Goal: Task Accomplishment & Management: Complete application form

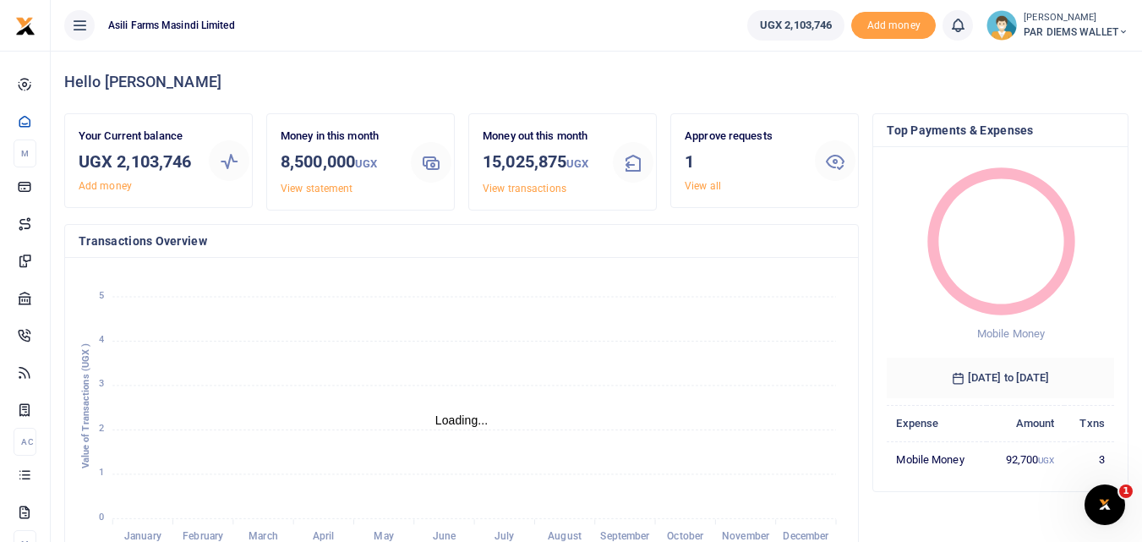
scroll to position [14, 14]
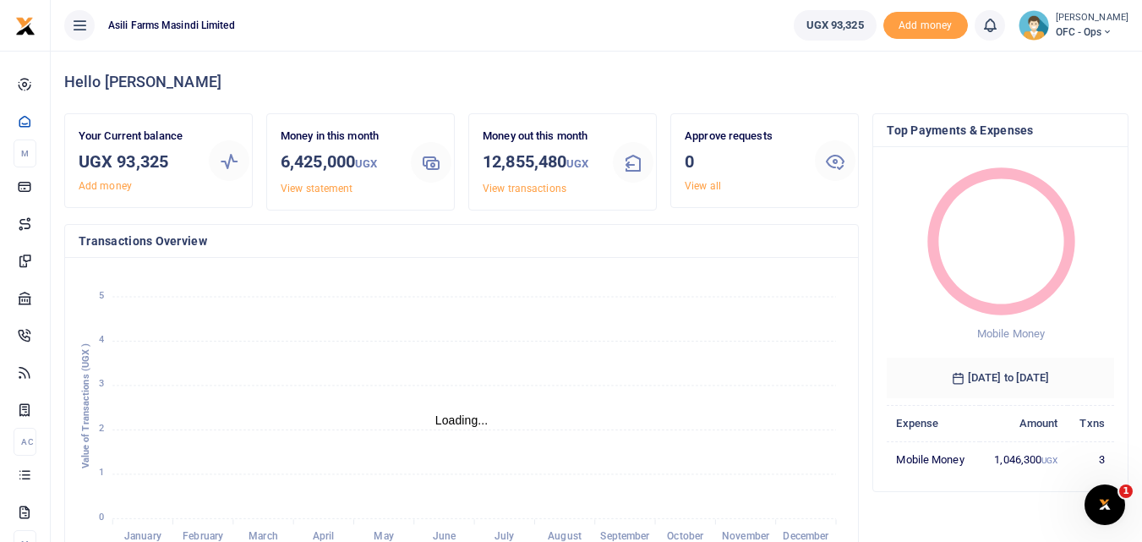
scroll to position [14, 14]
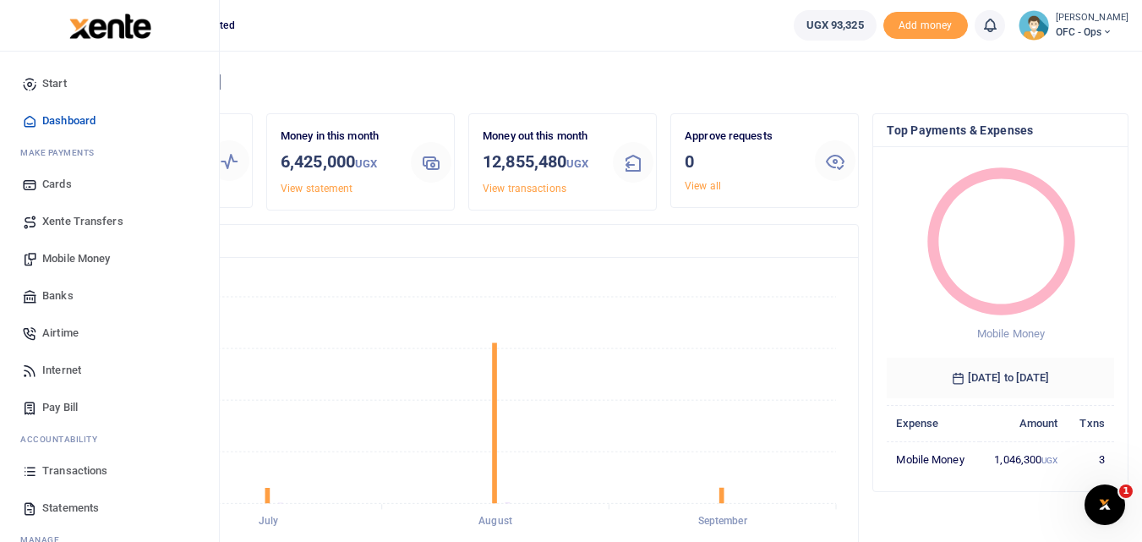
click at [26, 473] on icon at bounding box center [29, 470] width 15 height 15
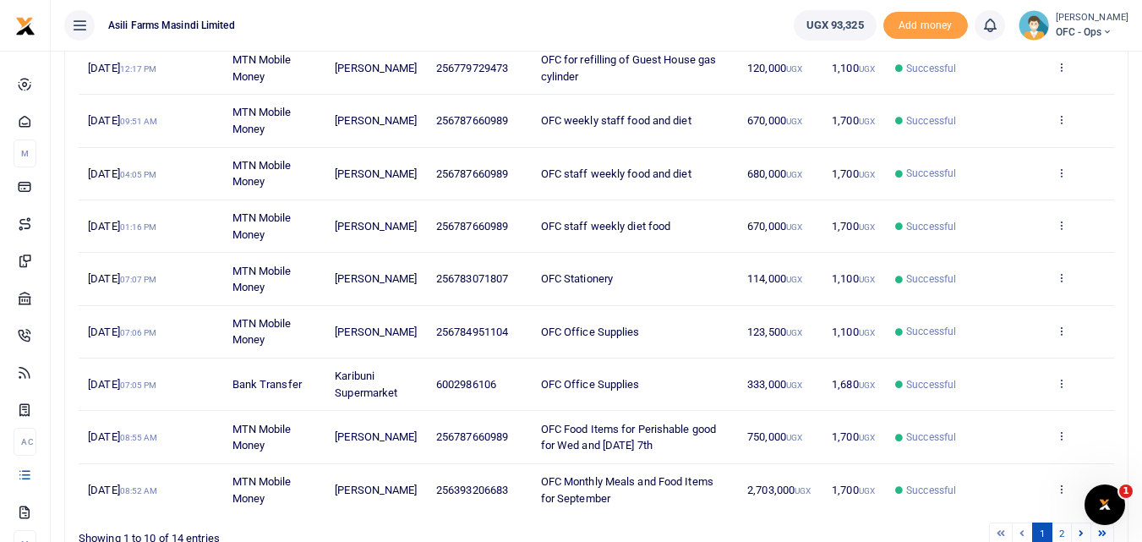
scroll to position [145, 0]
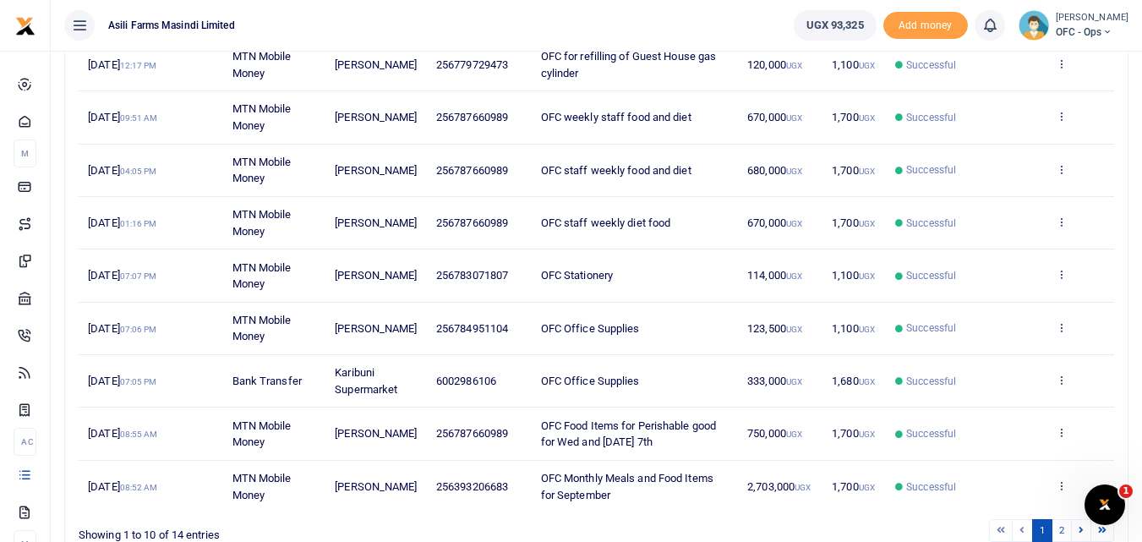
scroll to position [417, 0]
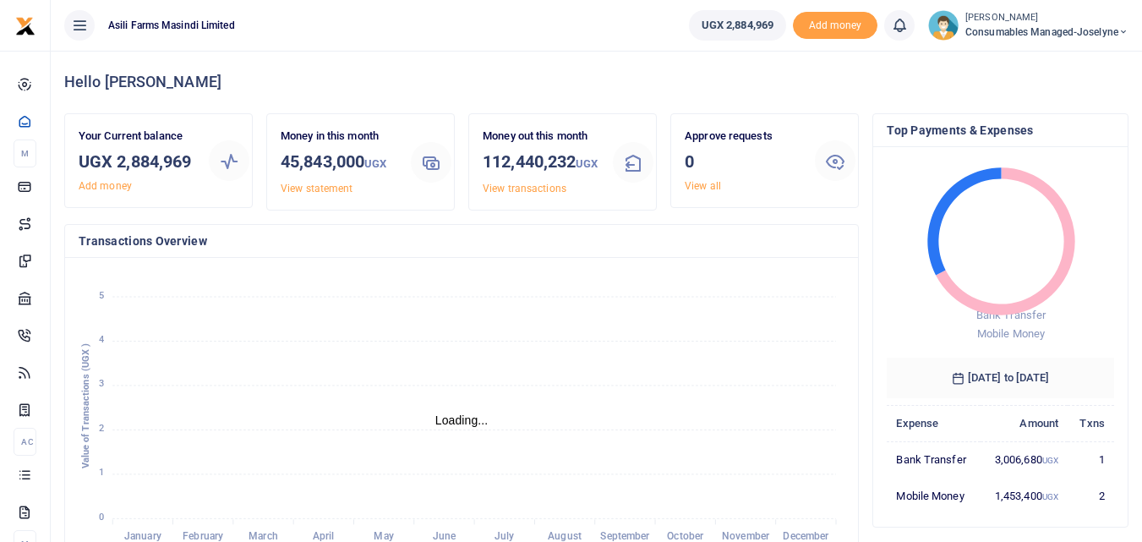
scroll to position [14, 14]
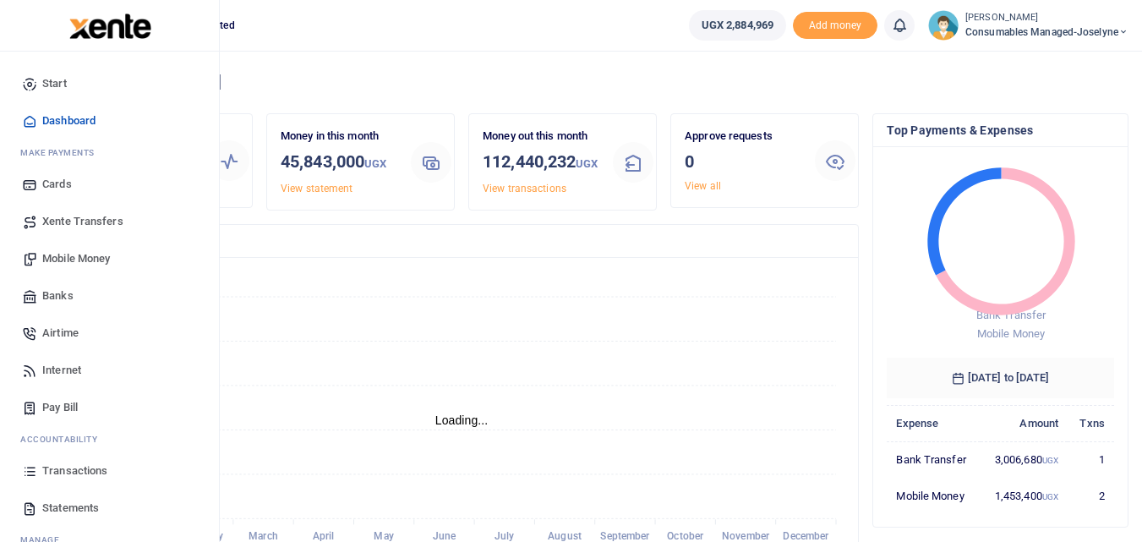
click at [21, 467] on link "Transactions" at bounding box center [110, 470] width 192 height 37
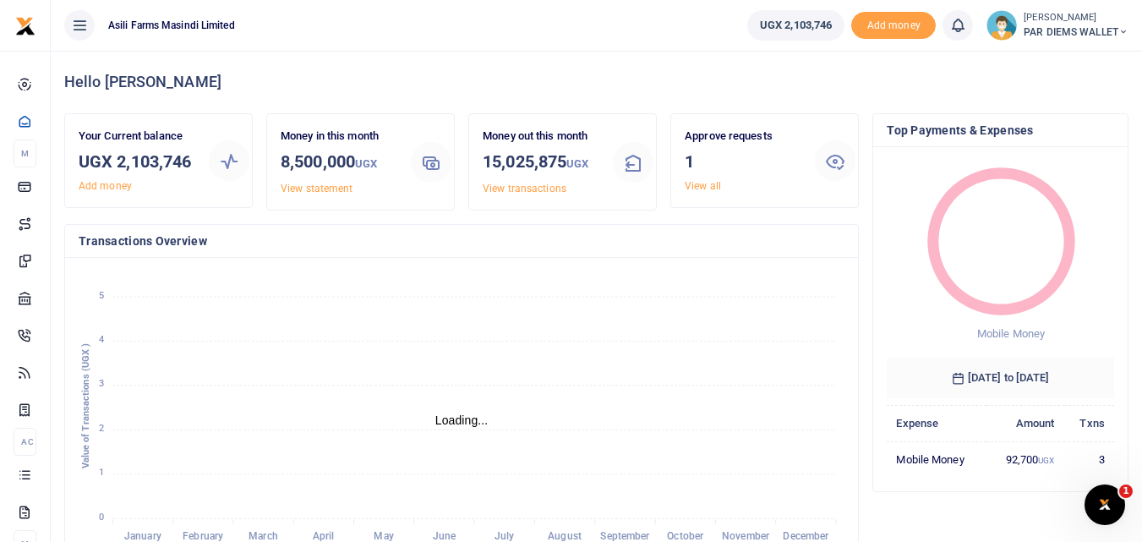
scroll to position [14, 14]
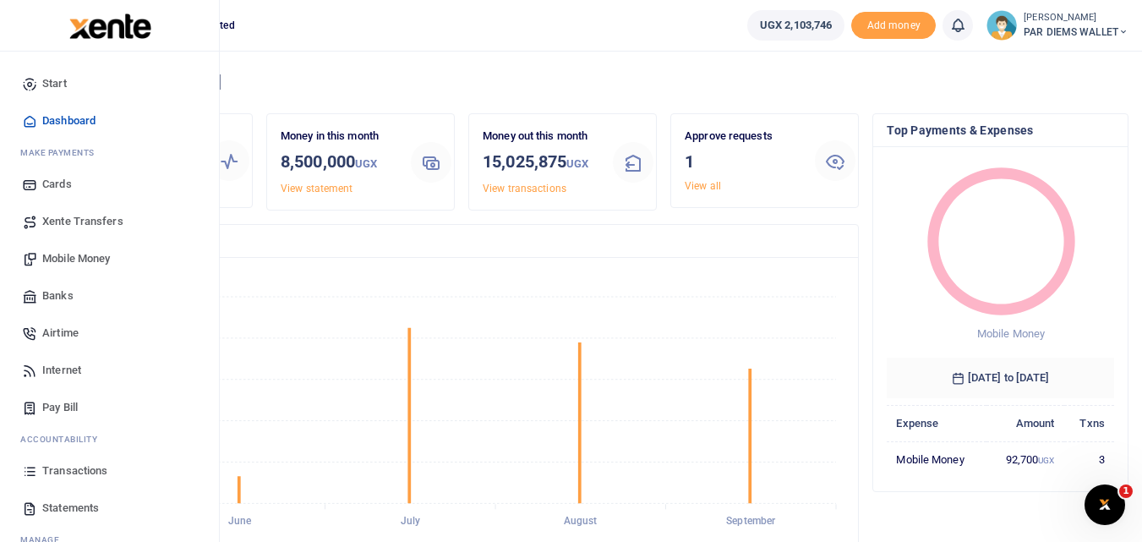
click at [60, 258] on span "Mobile Money" at bounding box center [76, 258] width 68 height 17
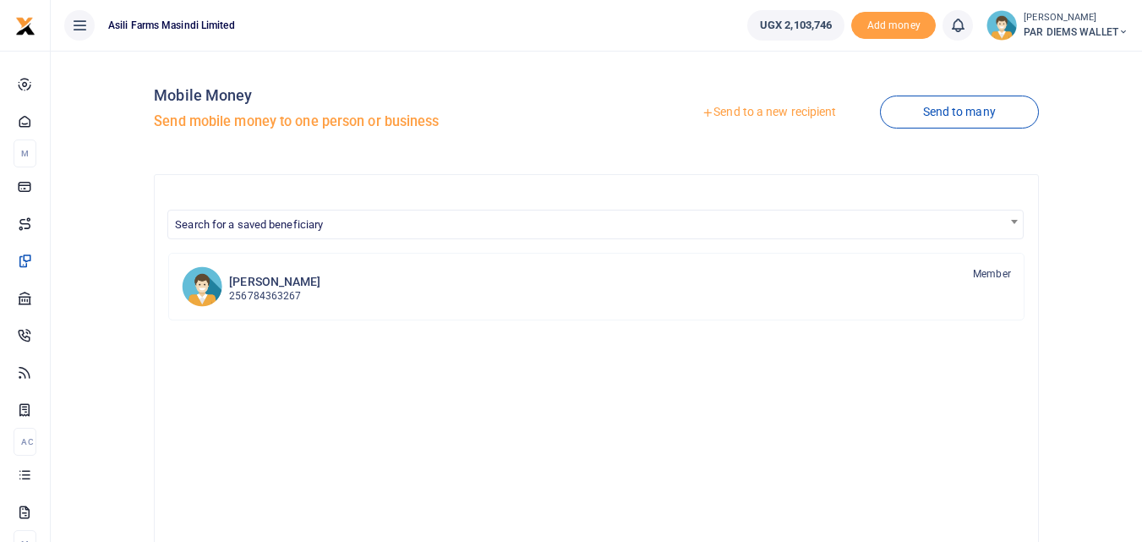
click at [765, 112] on link "Send to a new recipient" at bounding box center [768, 112] width 221 height 30
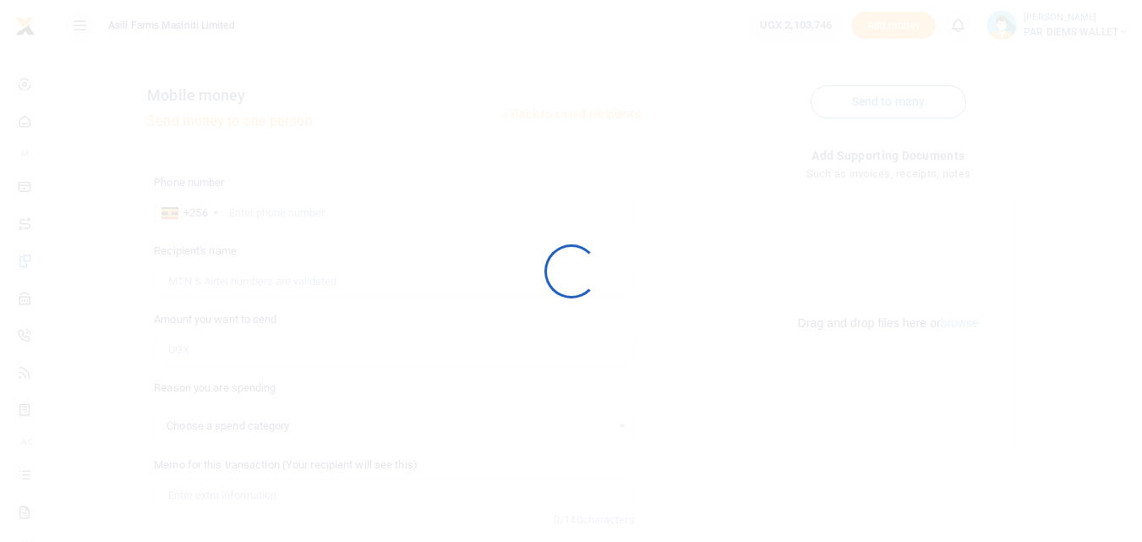
select select
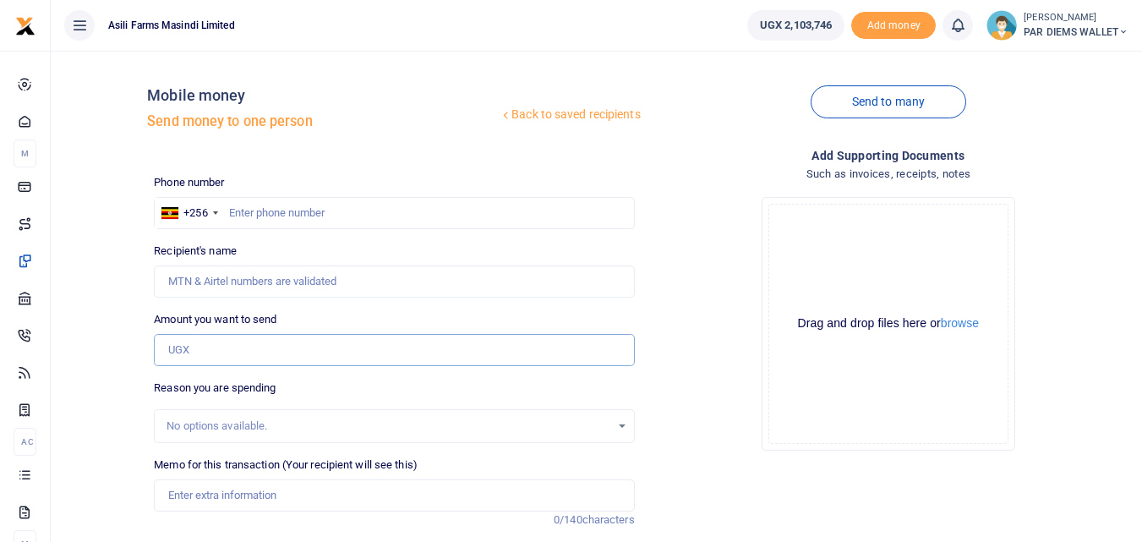
click at [183, 350] on input "Amount you want to send" at bounding box center [394, 350] width 480 height 32
paste input "0775715261"
type input "0775715261"
click at [247, 209] on input "text" at bounding box center [394, 213] width 480 height 32
click at [303, 219] on input "77571" at bounding box center [394, 213] width 480 height 32
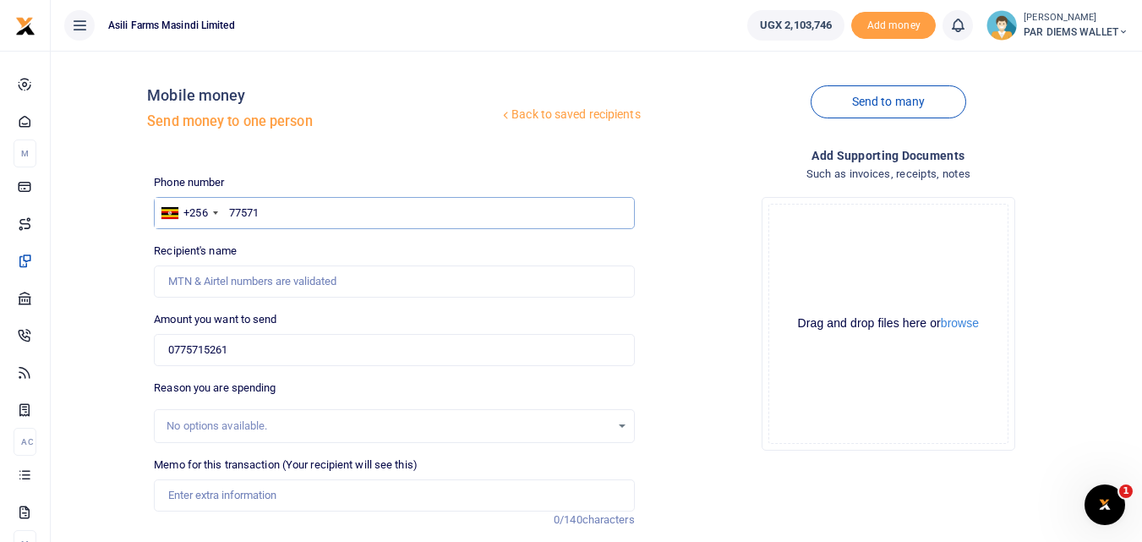
click at [300, 205] on input "77571" at bounding box center [394, 213] width 480 height 32
type input "775716261"
type input "Anna Nandala"
type input "775715261"
type input "Doreen Kabayanja"
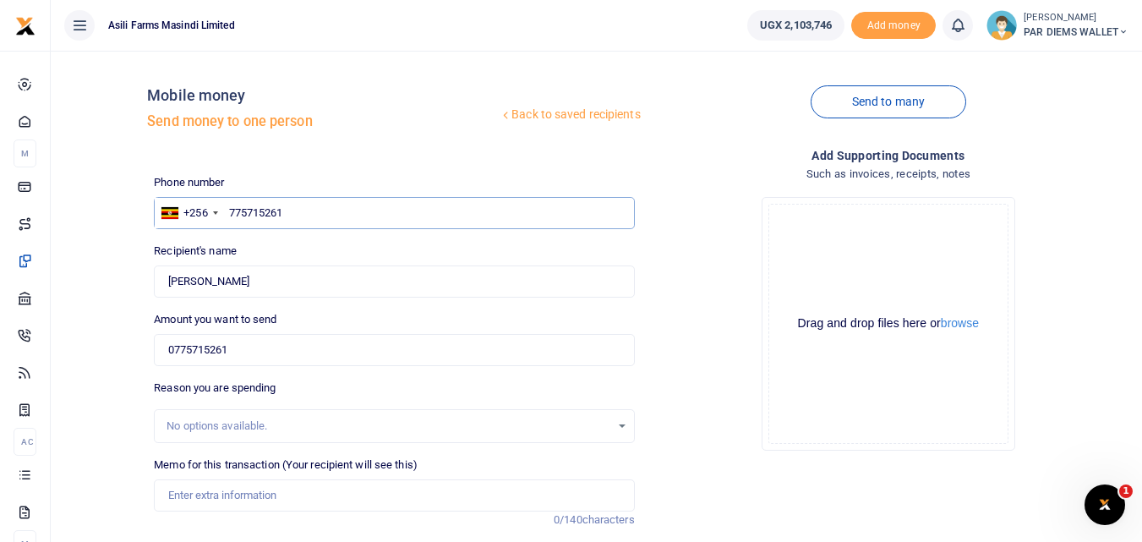
type input "775715261"
click at [250, 345] on input "0775715261" at bounding box center [394, 350] width 480 height 32
type input "0"
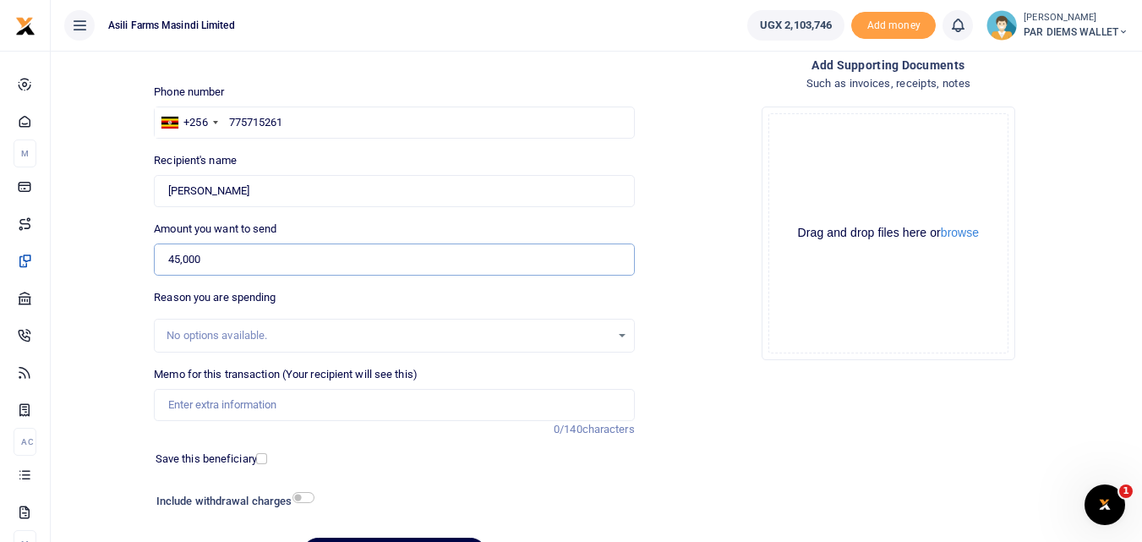
scroll to position [97, 0]
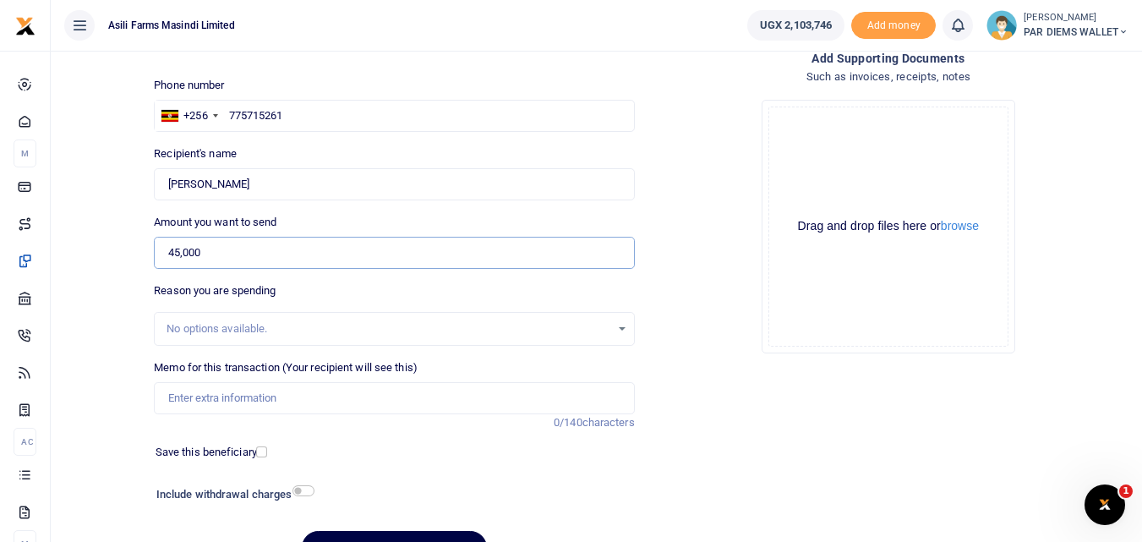
type input "45,000"
click at [251, 393] on input "Memo for this transaction (Your recipient will see this)" at bounding box center [394, 398] width 480 height 32
type input "P"
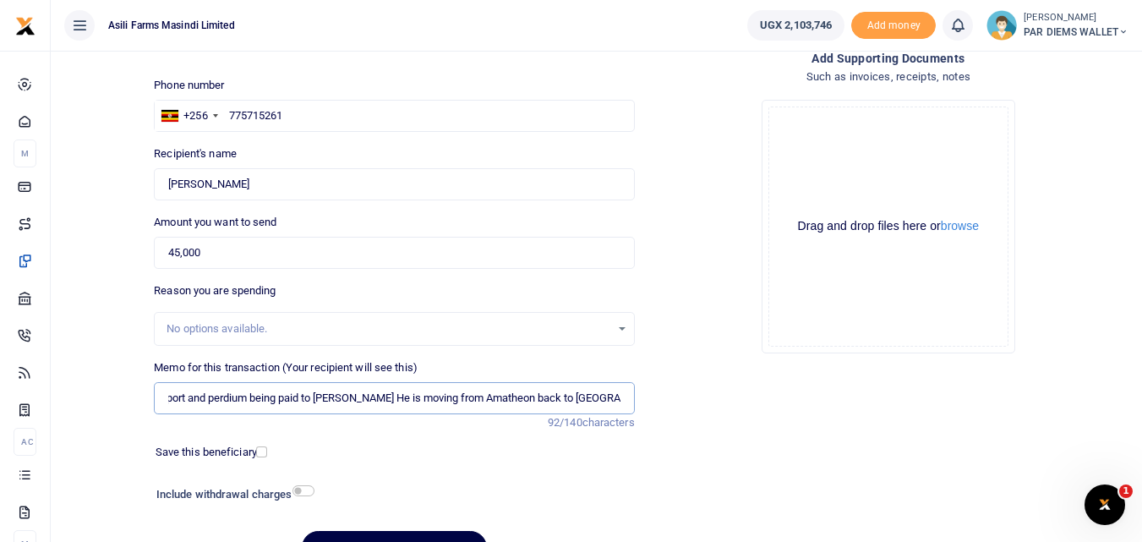
scroll to position [0, 33]
type input "Transport and perdium being paid to Denis Plumber He is moving from Amatheon ba…"
click at [821, 165] on div "Drag and drop files here or browse Powered by Uppy" at bounding box center [888, 226] width 240 height 240
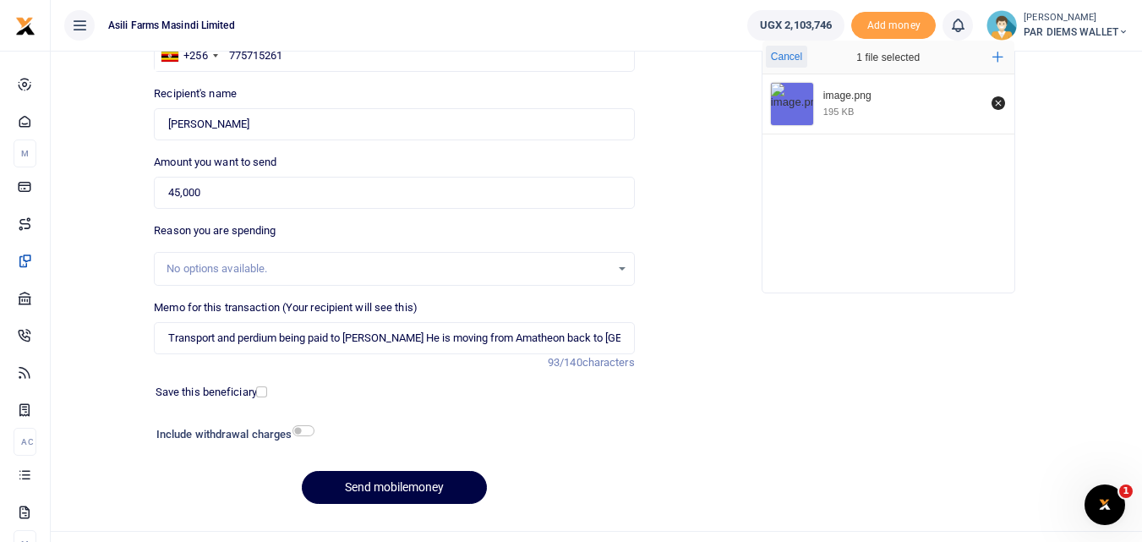
scroll to position [167, 0]
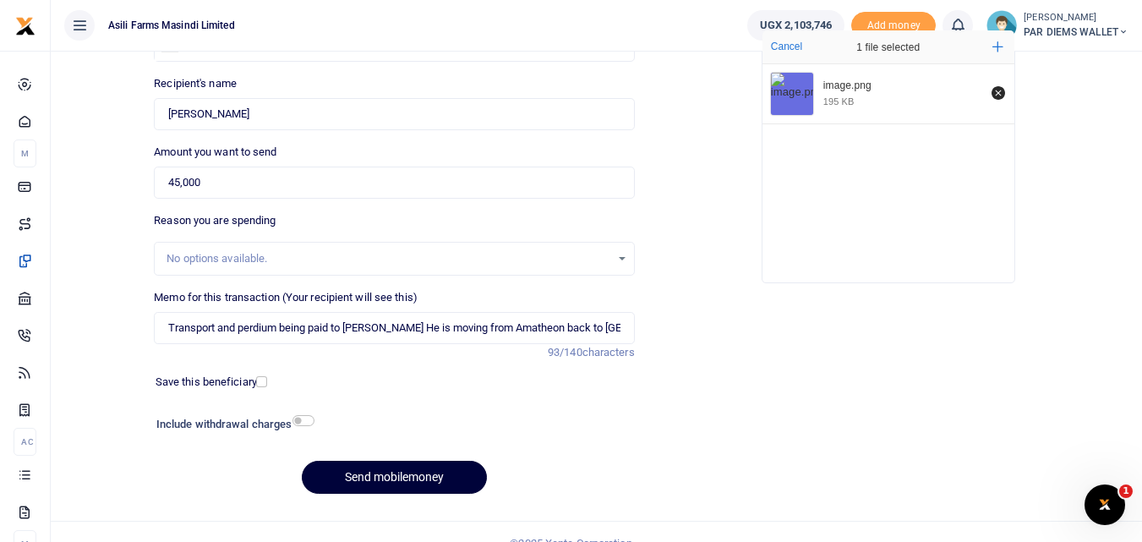
click at [382, 473] on button "Send mobilemoney" at bounding box center [394, 477] width 185 height 33
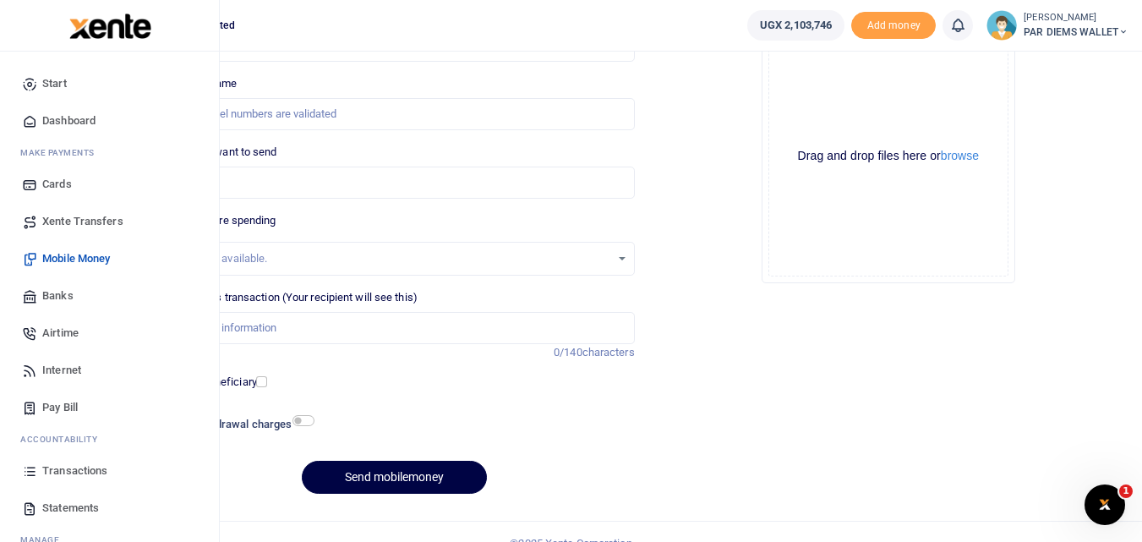
click at [30, 469] on icon at bounding box center [29, 470] width 15 height 15
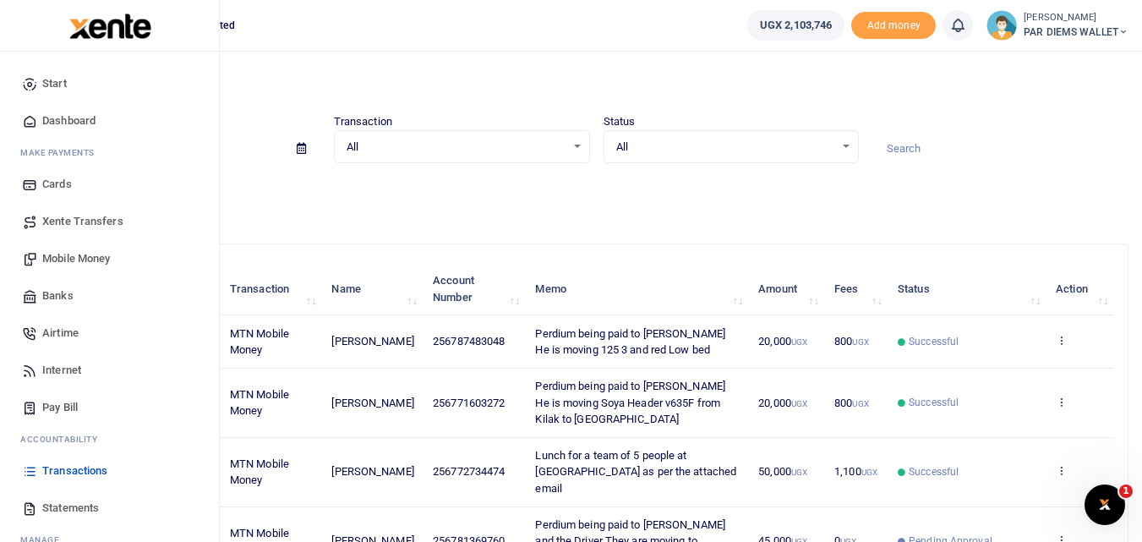
click at [63, 254] on span "Mobile Money" at bounding box center [76, 258] width 68 height 17
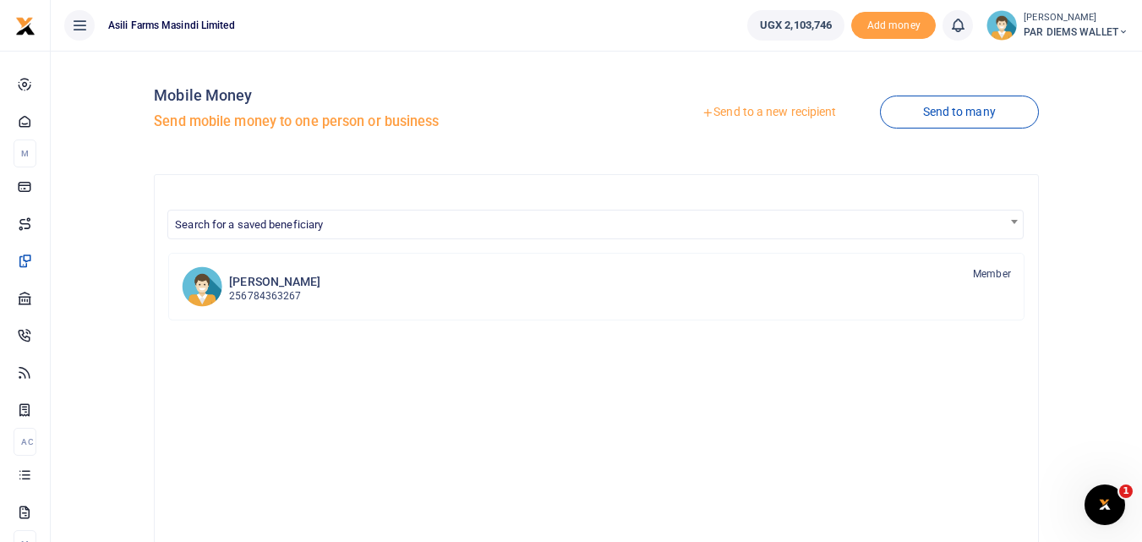
click at [741, 106] on div at bounding box center [571, 271] width 1142 height 542
click at [741, 106] on link "Send to a new recipient" at bounding box center [768, 112] width 221 height 30
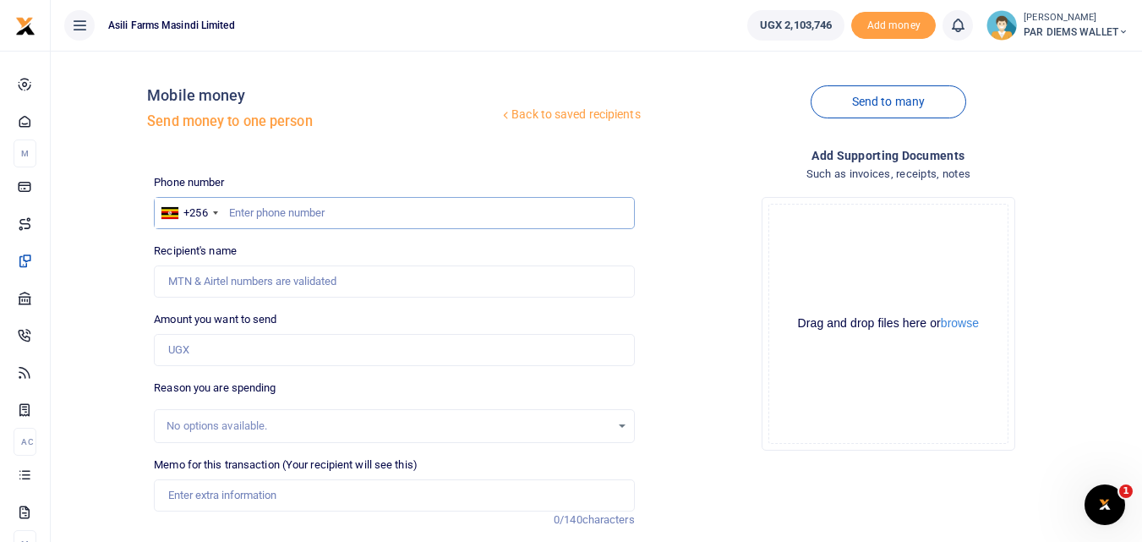
click at [248, 220] on input "text" at bounding box center [394, 213] width 480 height 32
type input "788567977"
type input "[PERSON_NAME]"
type input "788567977"
click at [221, 352] on input "Amount you want to send" at bounding box center [394, 350] width 480 height 32
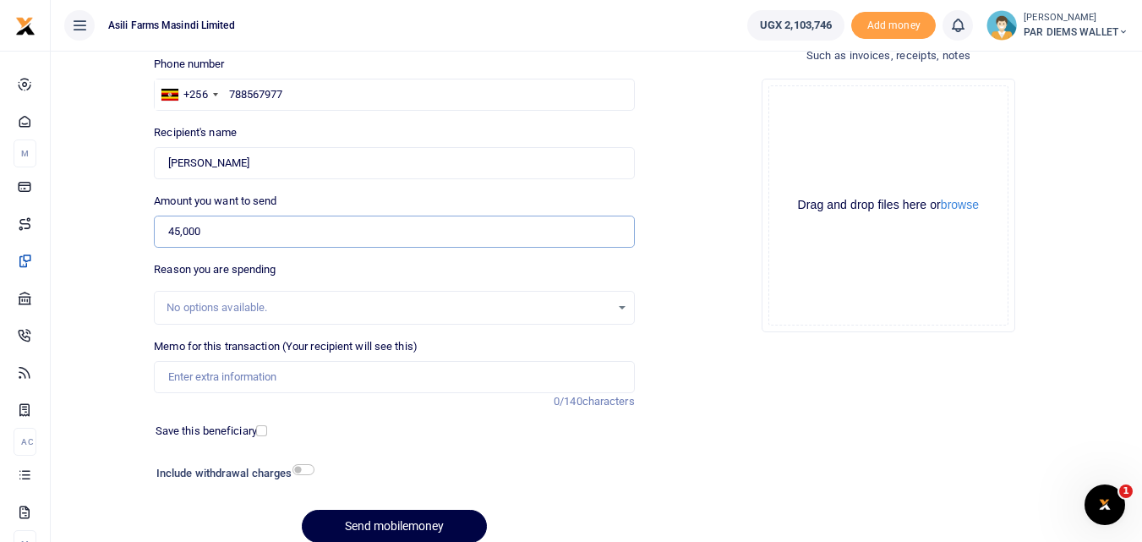
scroll to position [126, 0]
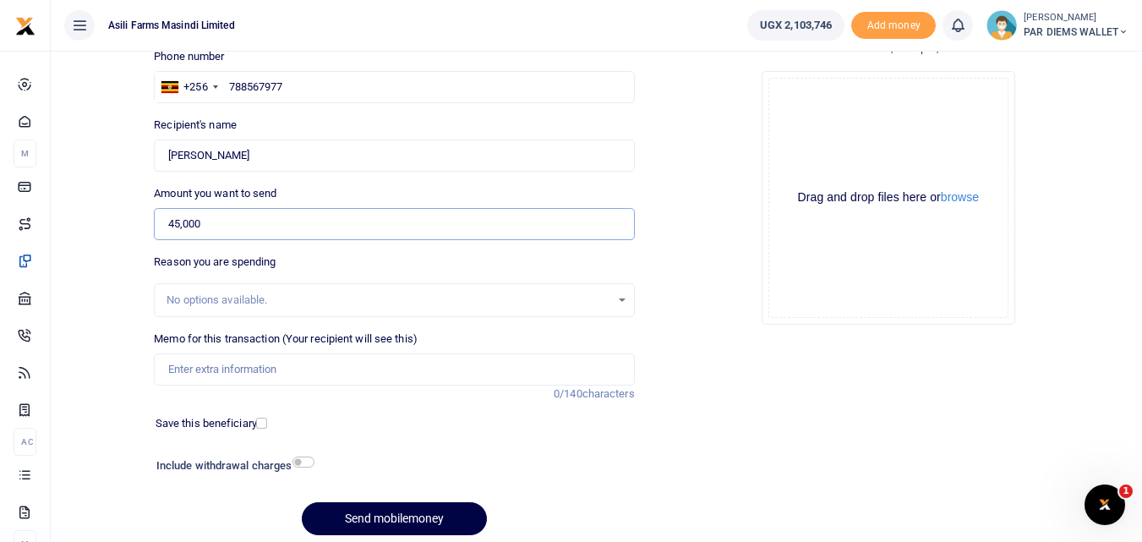
type input "45,000"
click at [201, 372] on input "Memo for this transaction (Your recipient will see this)" at bounding box center [394, 369] width 480 height 32
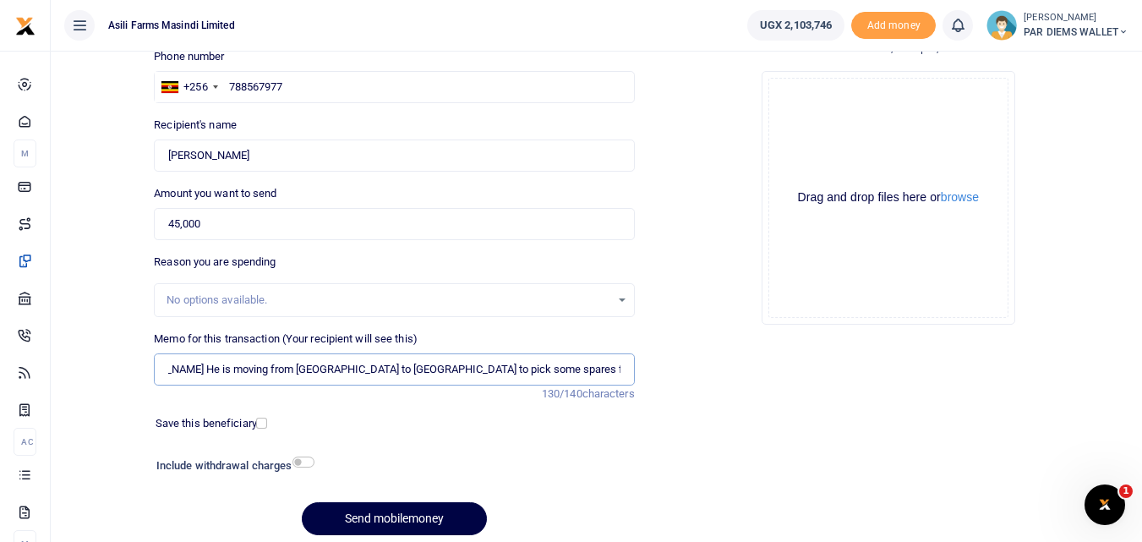
scroll to position [0, 223]
type input "Transport and perdium being paid to [PERSON_NAME] He is moving from [GEOGRAPHIC…"
click at [876, 107] on div "Drag and drop files here or browse Powered by Uppy" at bounding box center [888, 198] width 240 height 240
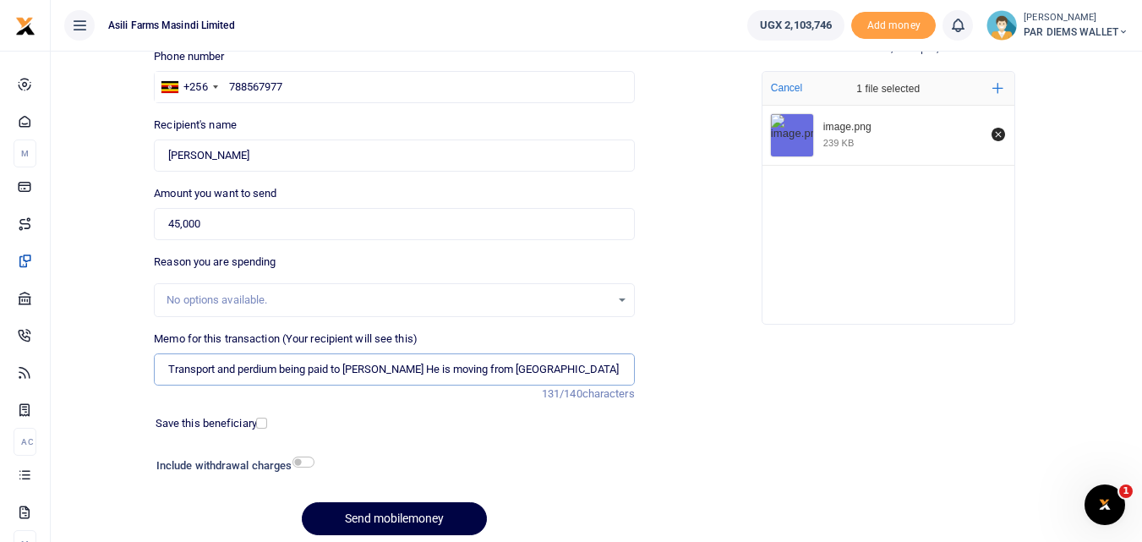
click at [309, 370] on input "Transport and perdium being paid to [PERSON_NAME] He is moving from [GEOGRAPHIC…" at bounding box center [394, 369] width 480 height 32
click at [369, 521] on button "Send mobilemoney" at bounding box center [394, 518] width 185 height 33
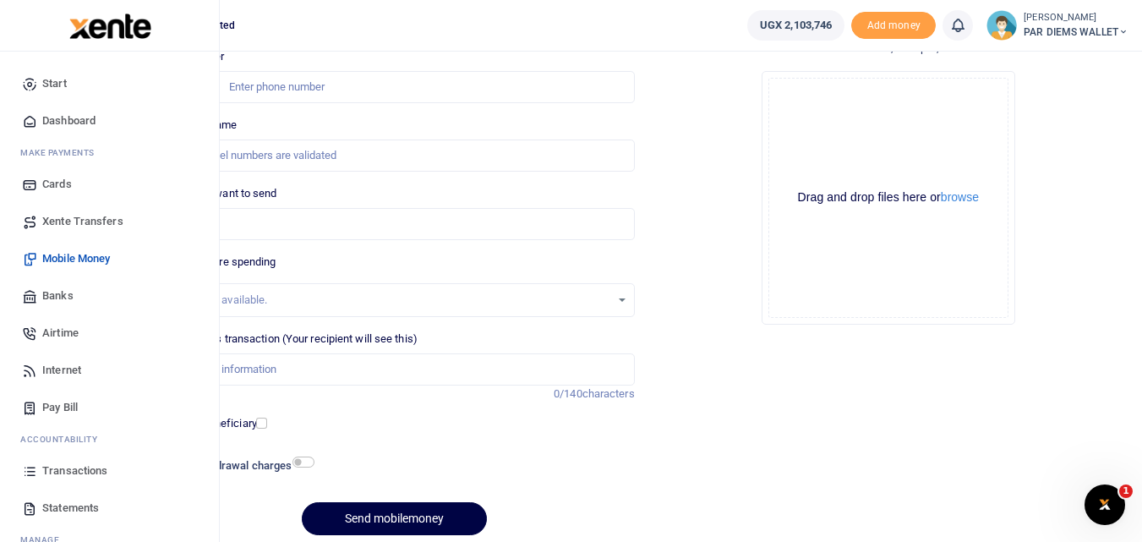
click at [30, 473] on icon at bounding box center [29, 470] width 15 height 15
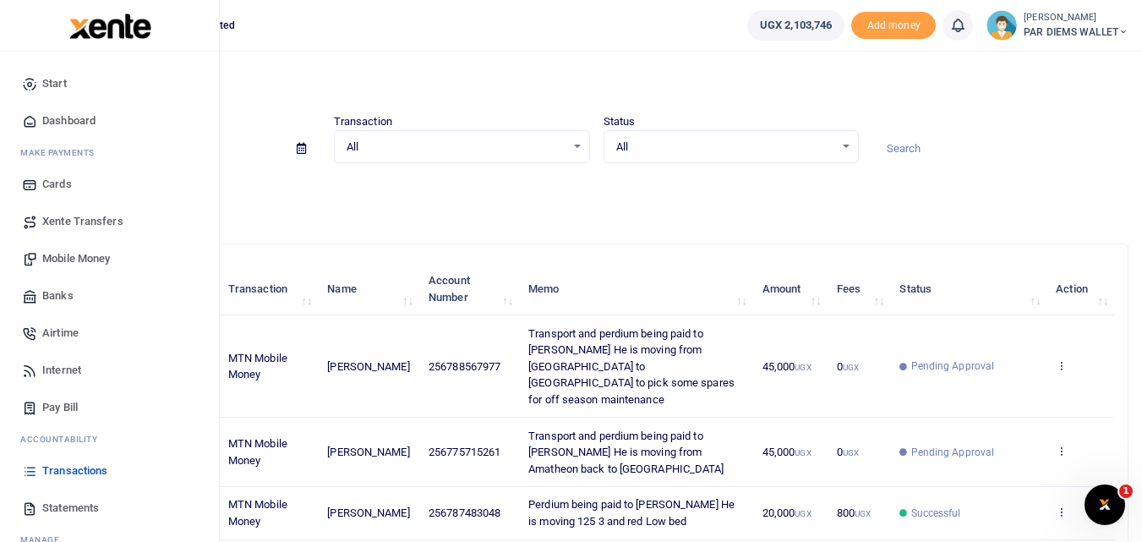
click at [62, 265] on span "Mobile Money" at bounding box center [76, 258] width 68 height 17
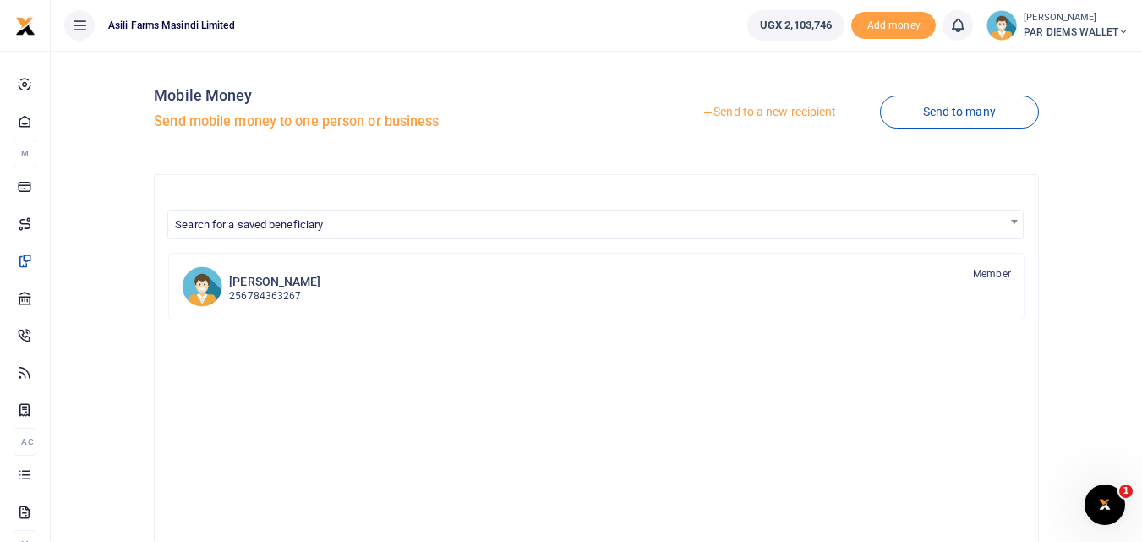
click at [781, 109] on link "Send to a new recipient" at bounding box center [768, 112] width 221 height 30
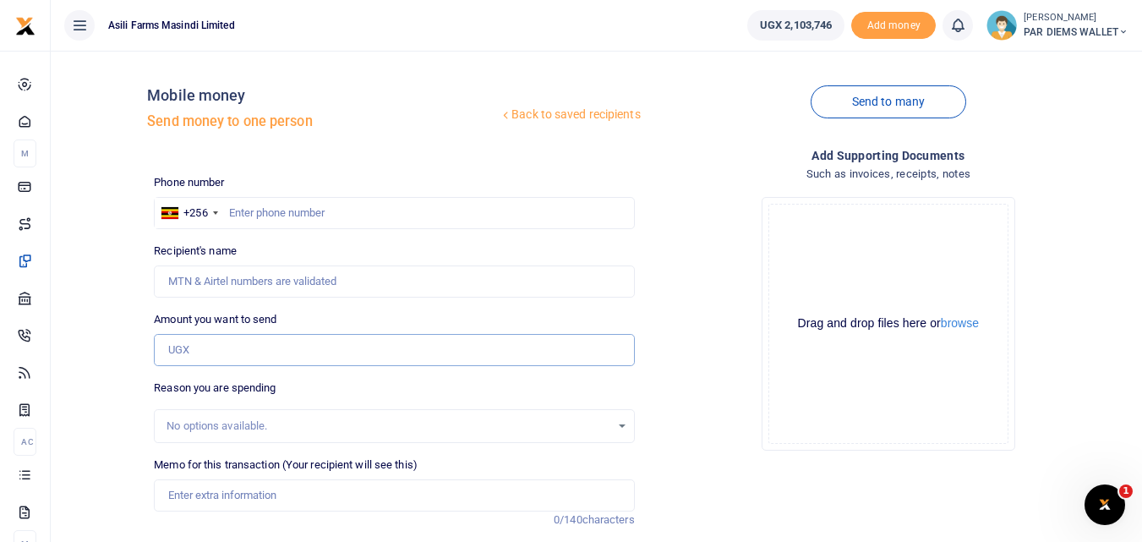
click at [191, 349] on input "Amount you want to send" at bounding box center [394, 350] width 480 height 32
paste input "0771603272"
type input "0771603272"
click at [265, 208] on input "text" at bounding box center [394, 213] width 480 height 32
type input "771603272"
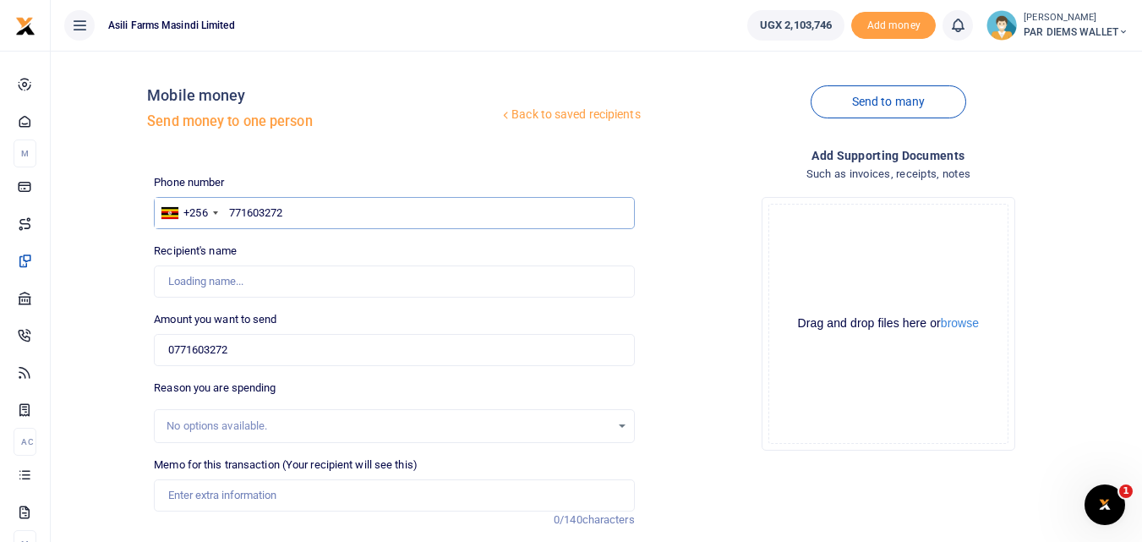
type input "[PERSON_NAME]"
type input "771603272"
click at [258, 339] on input "0771603272" at bounding box center [394, 350] width 480 height 32
type input "0"
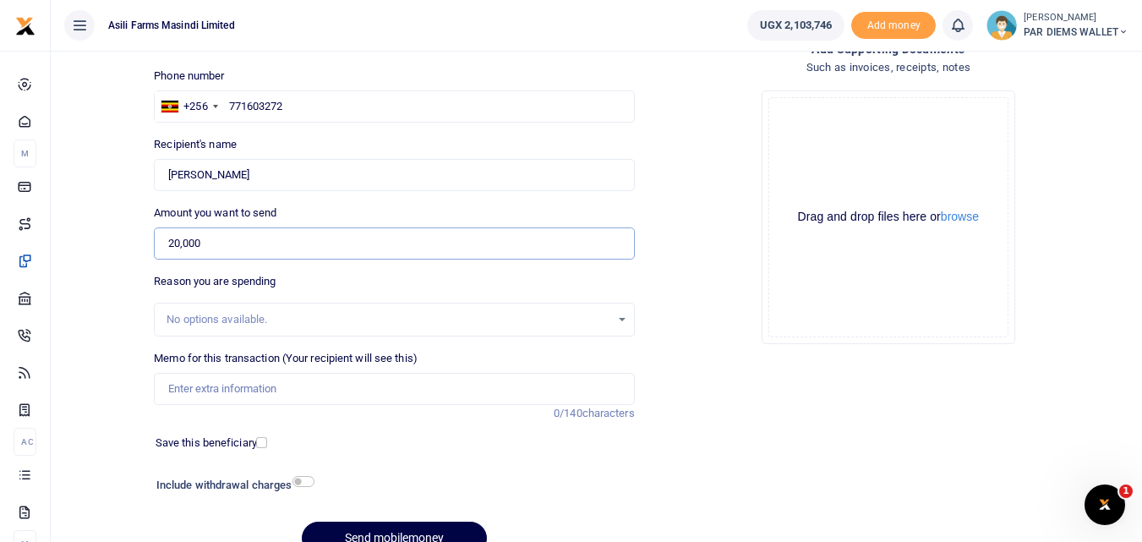
scroll to position [112, 0]
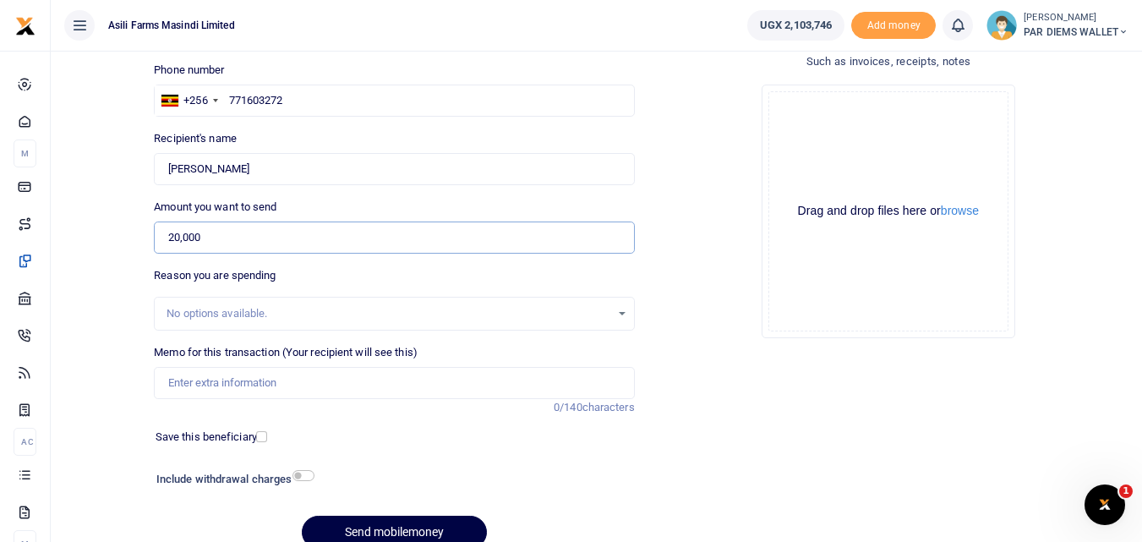
type input "20,000"
click at [266, 377] on input "Memo for this transaction (Your recipient will see this)" at bounding box center [394, 383] width 480 height 32
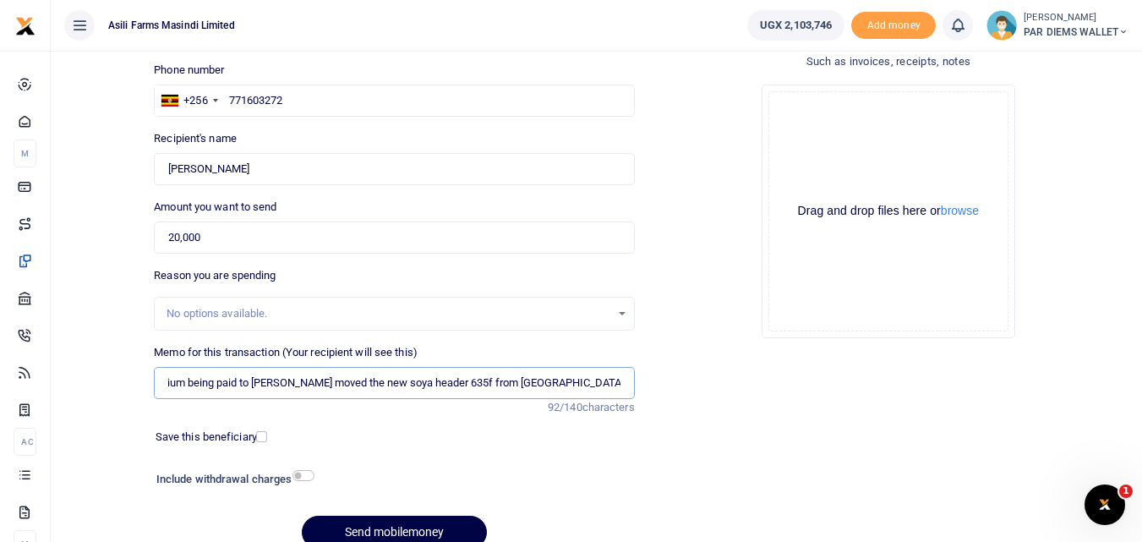
scroll to position [0, 25]
type input "Perdium being paid to Oketch John He moved the new soya header 635f from Kigumb…"
click at [839, 144] on div "Drag and drop files here or browse Powered by Uppy" at bounding box center [888, 211] width 240 height 240
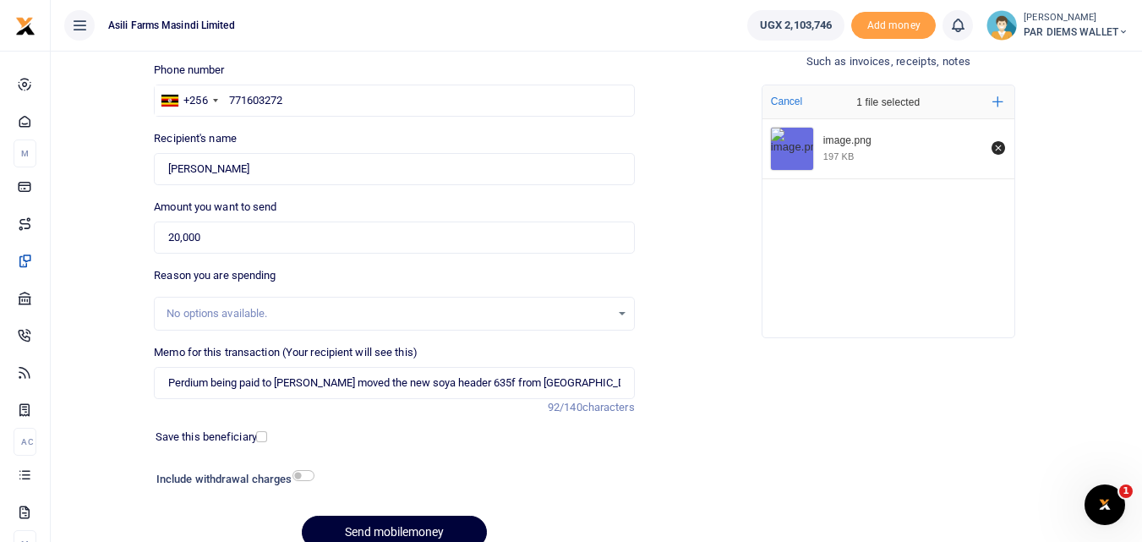
click at [385, 532] on button "Send mobilemoney" at bounding box center [394, 532] width 185 height 33
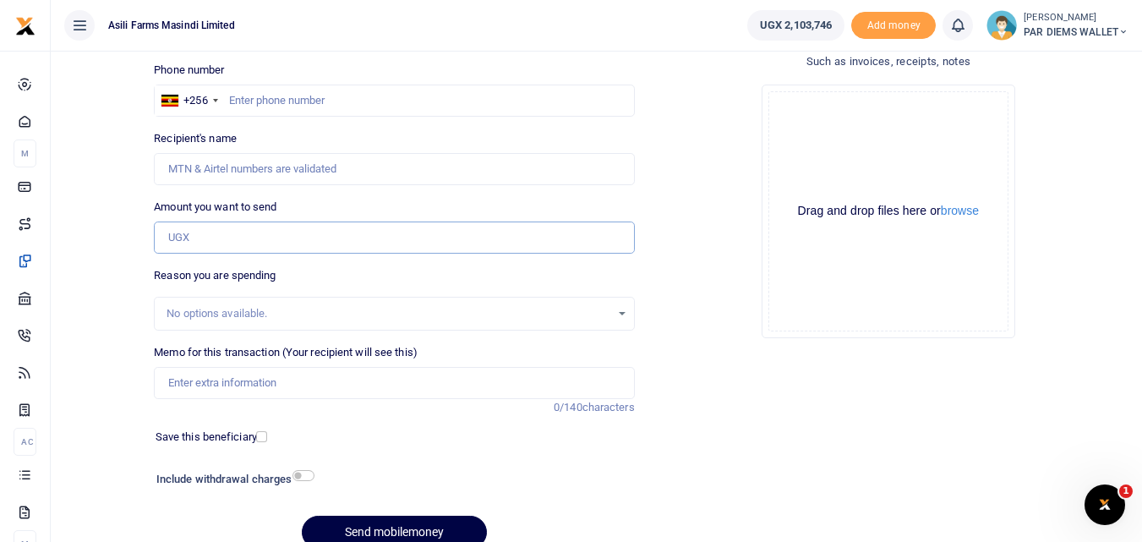
click at [211, 238] on input "Amount you want to send" at bounding box center [394, 237] width 480 height 32
paste input "-0787483048"
type input "-0787483048"
click at [254, 101] on input "text" at bounding box center [394, 101] width 480 height 32
type input "787483048"
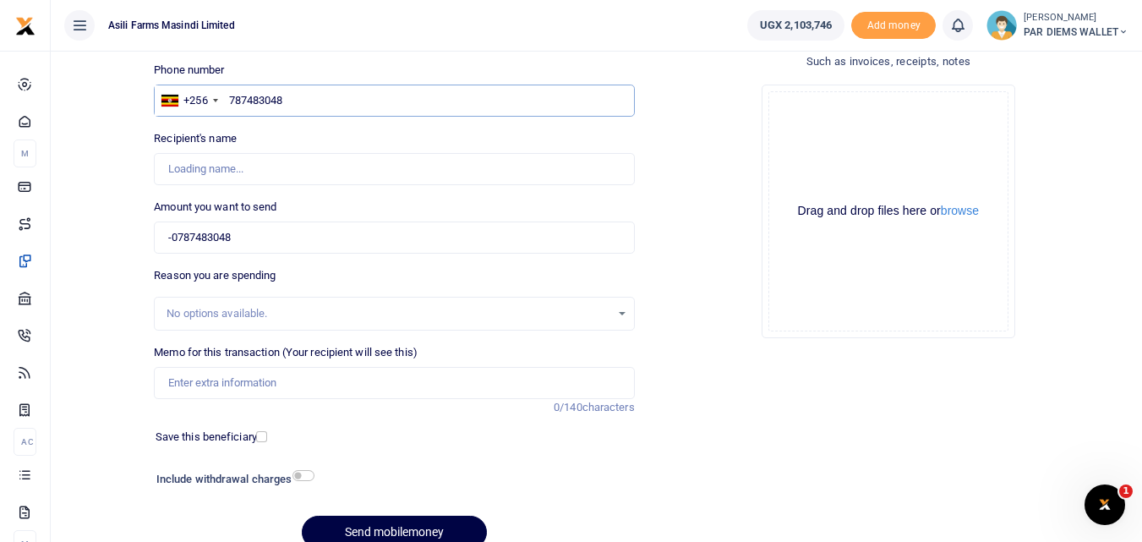
type input "Denis Kugonza"
type input "787483048"
click at [248, 241] on input "-0787483048" at bounding box center [394, 237] width 480 height 32
type input "-"
type input "20,000"
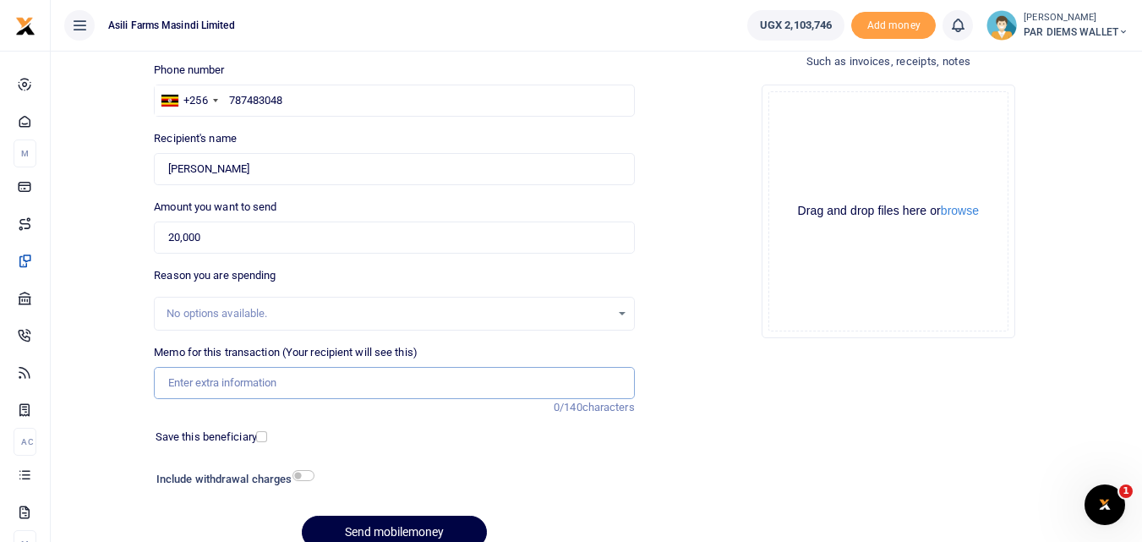
click at [200, 383] on input "Memo for this transaction (Your recipient will see this)" at bounding box center [394, 383] width 480 height 32
type input "Perdium being paid to Kugonza He is moving Corn header 608 from Kilak to Bunyoro"
click at [838, 113] on div "Drag and drop files here or browse Powered by Uppy" at bounding box center [888, 211] width 240 height 240
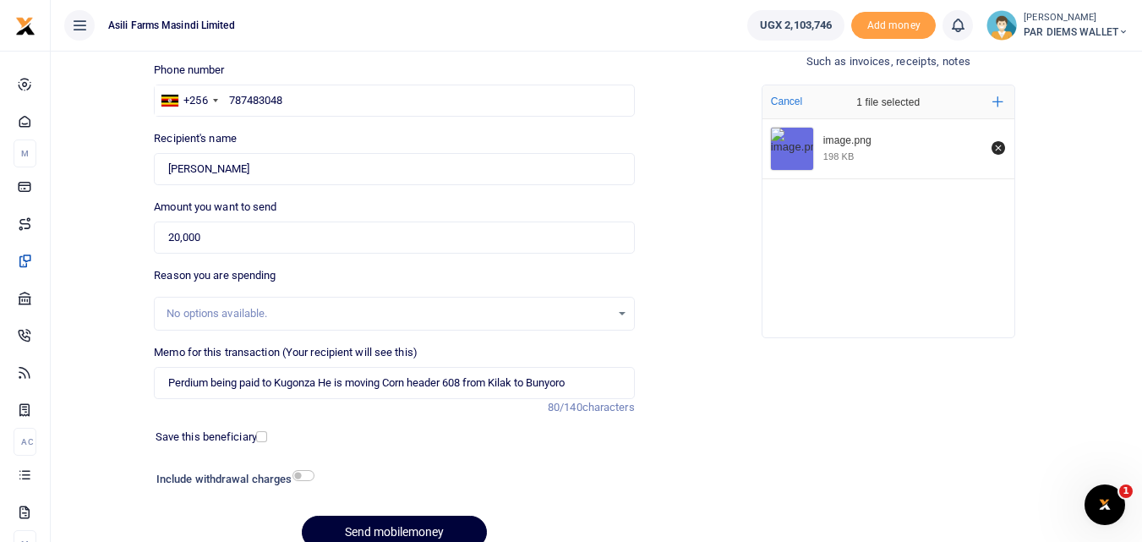
click at [364, 532] on button "Send mobilemoney" at bounding box center [394, 532] width 185 height 33
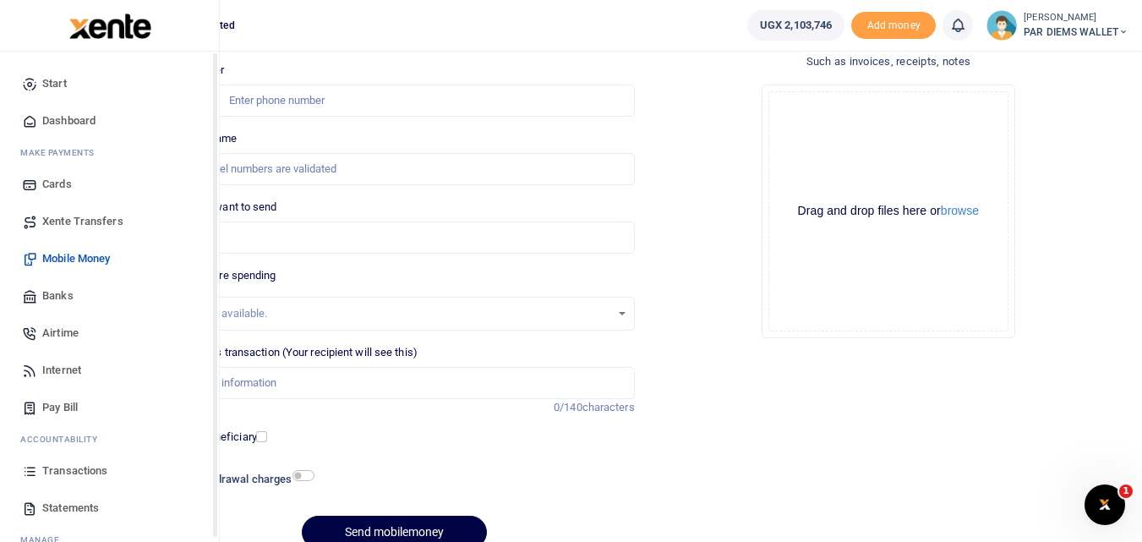
click at [24, 478] on icon at bounding box center [29, 470] width 15 height 15
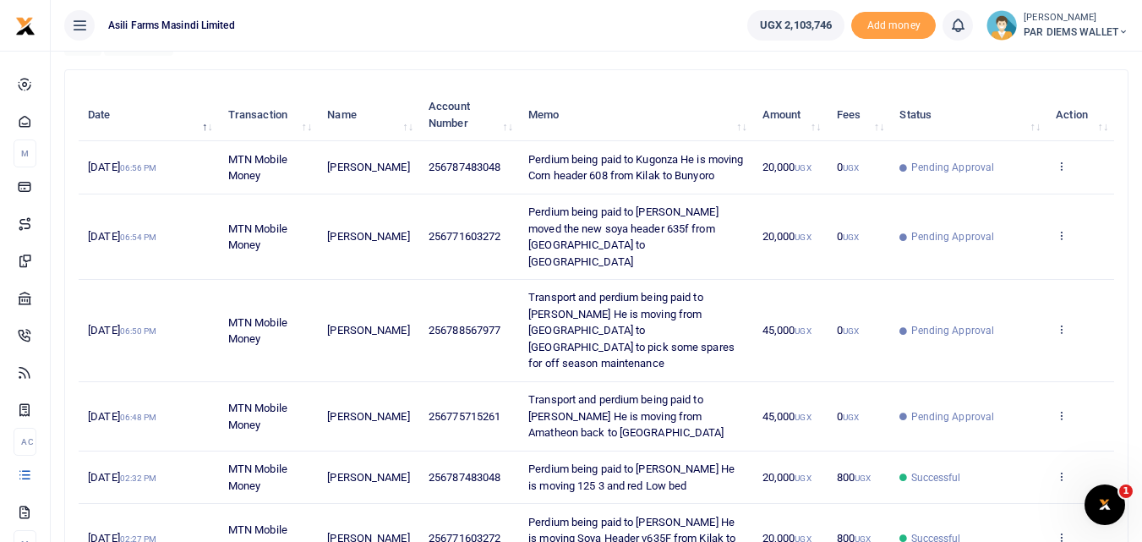
scroll to position [172, 0]
